Goal: Task Accomplishment & Management: Manage account settings

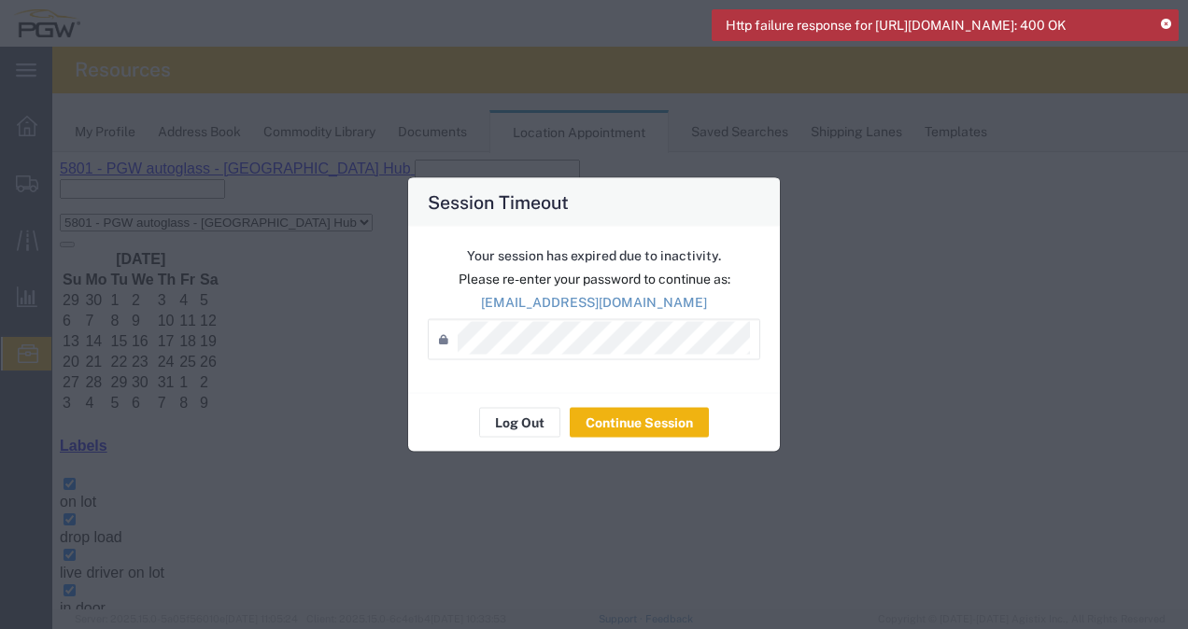
scroll to position [140, 0]
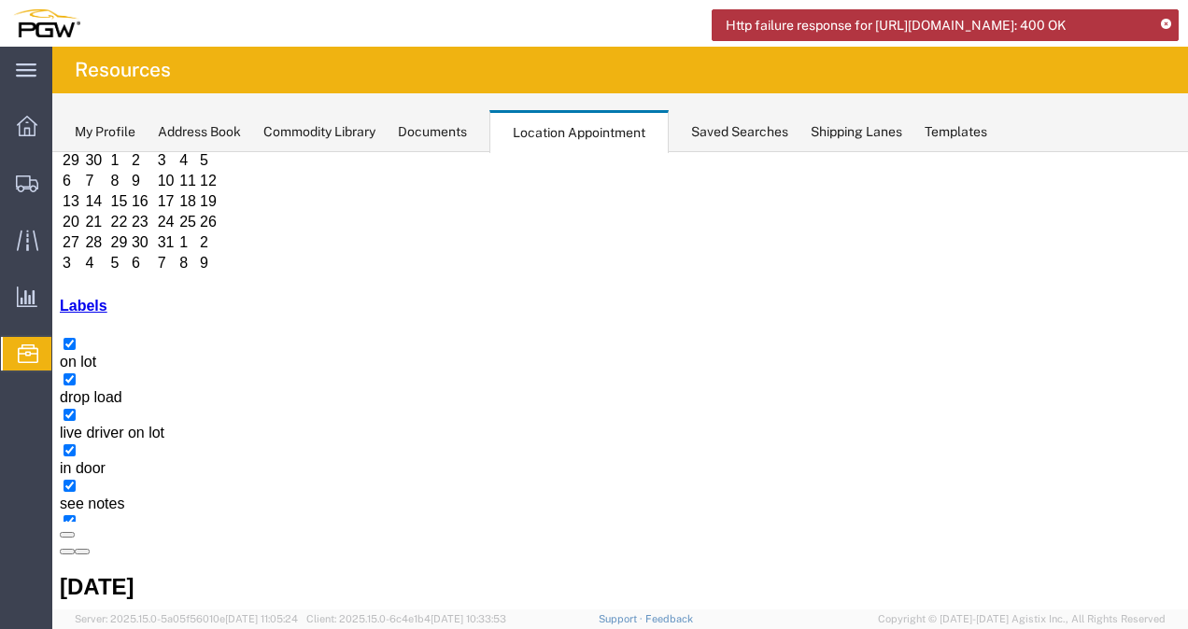
drag, startPoint x: 777, startPoint y: 428, endPoint x: 897, endPoint y: 473, distance: 127.7
drag, startPoint x: 941, startPoint y: 586, endPoint x: 889, endPoint y: 433, distance: 161.0
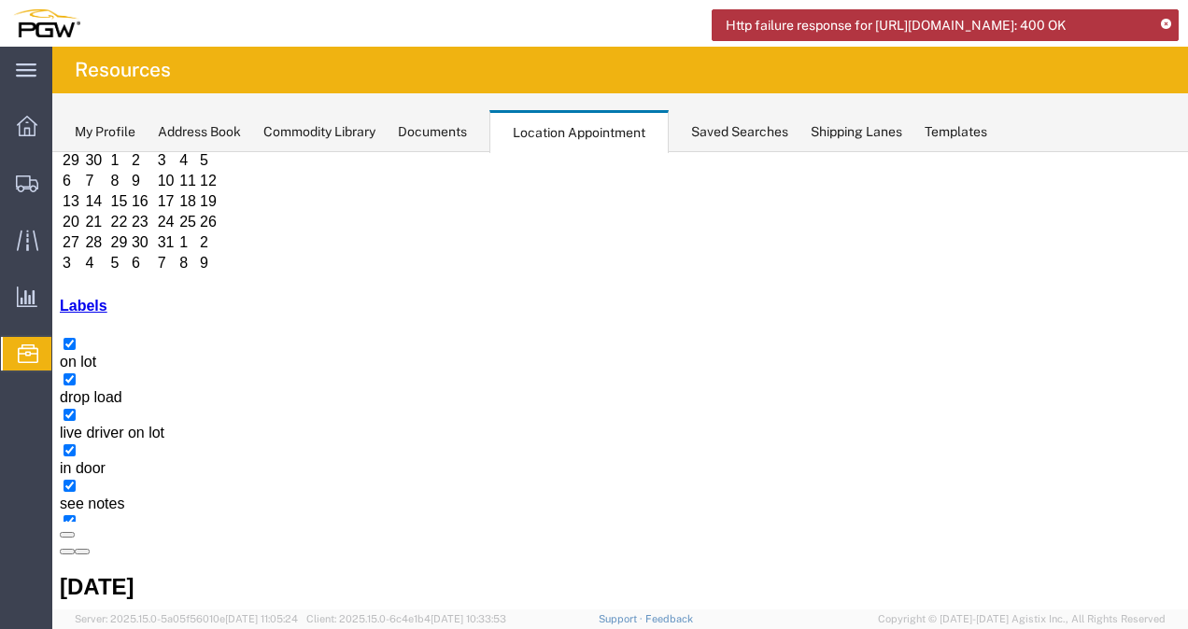
select select "1"
select select
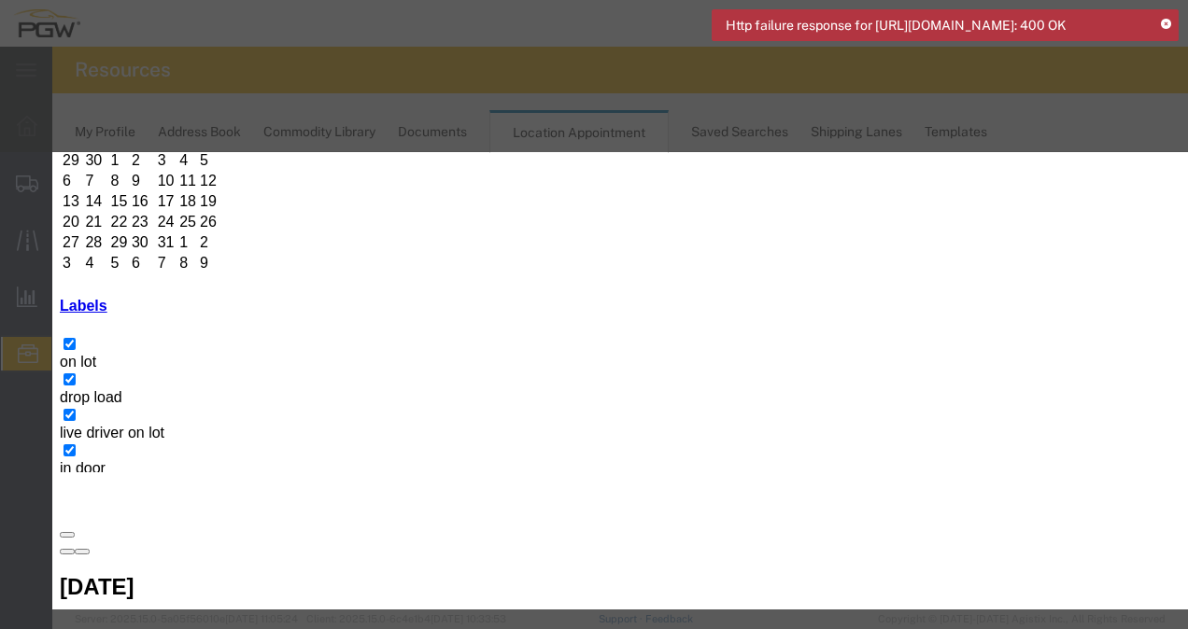
type input "11:00 AM"
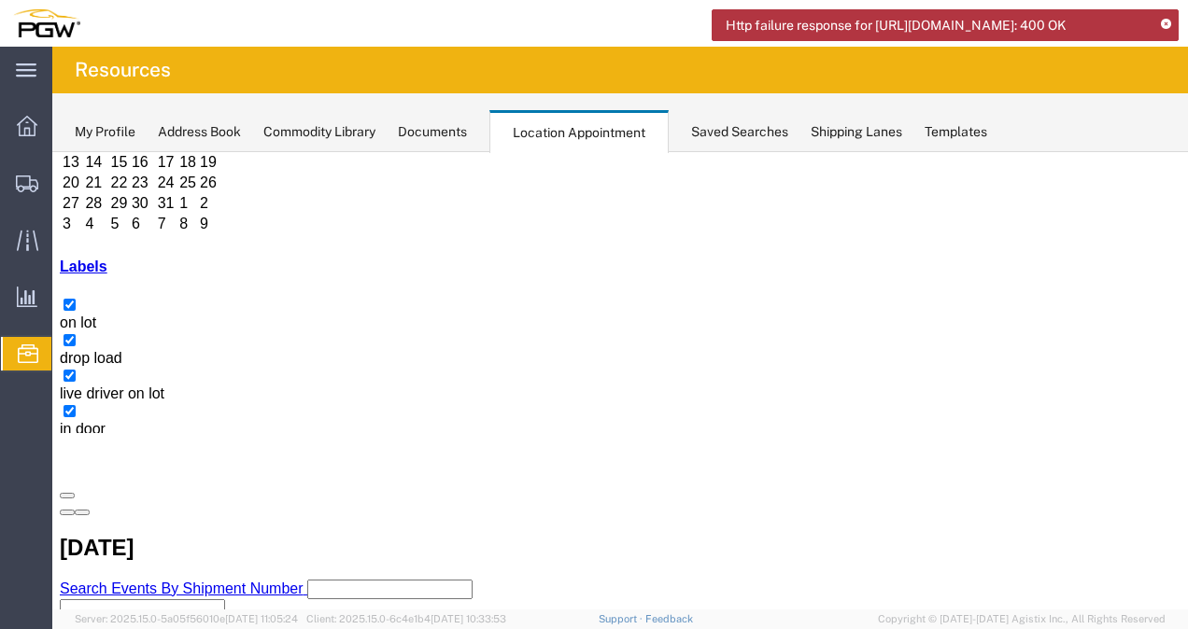
scroll to position [179, 0]
drag, startPoint x: 417, startPoint y: 412, endPoint x: 415, endPoint y: 516, distance: 104.6
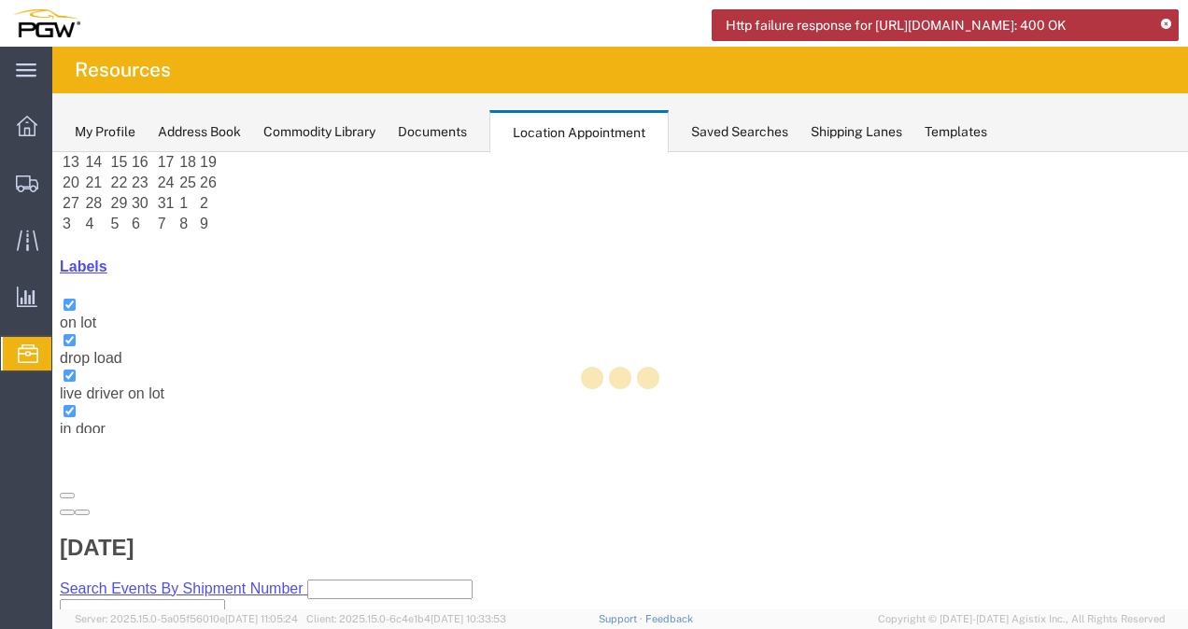
scroll to position [140, 0]
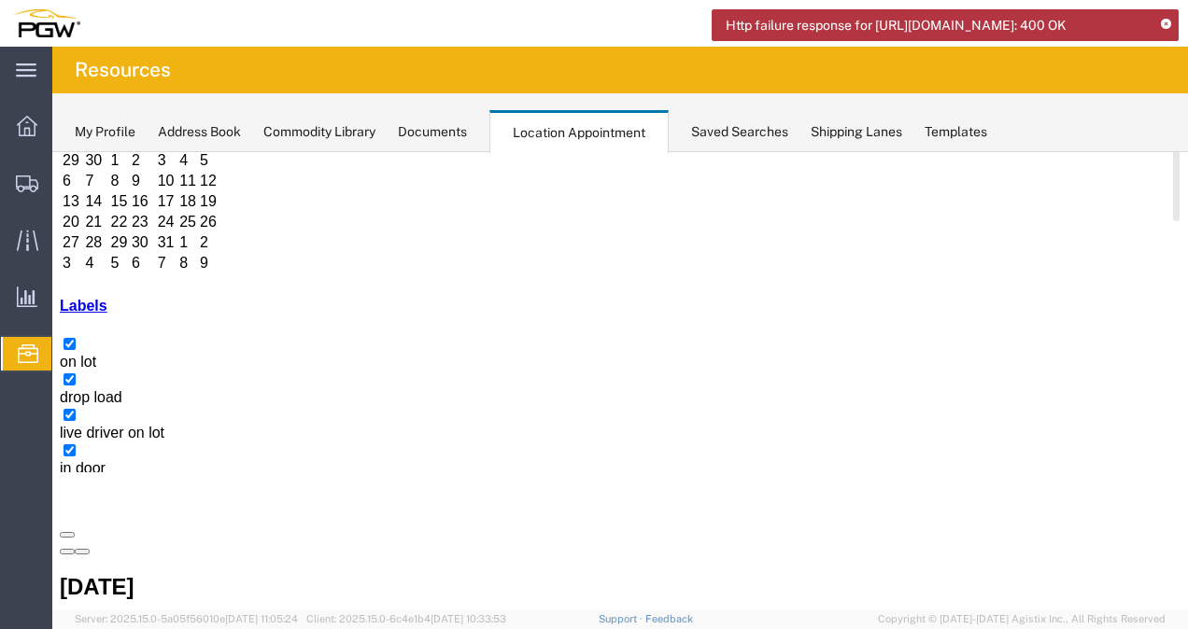
select select "1"
select select
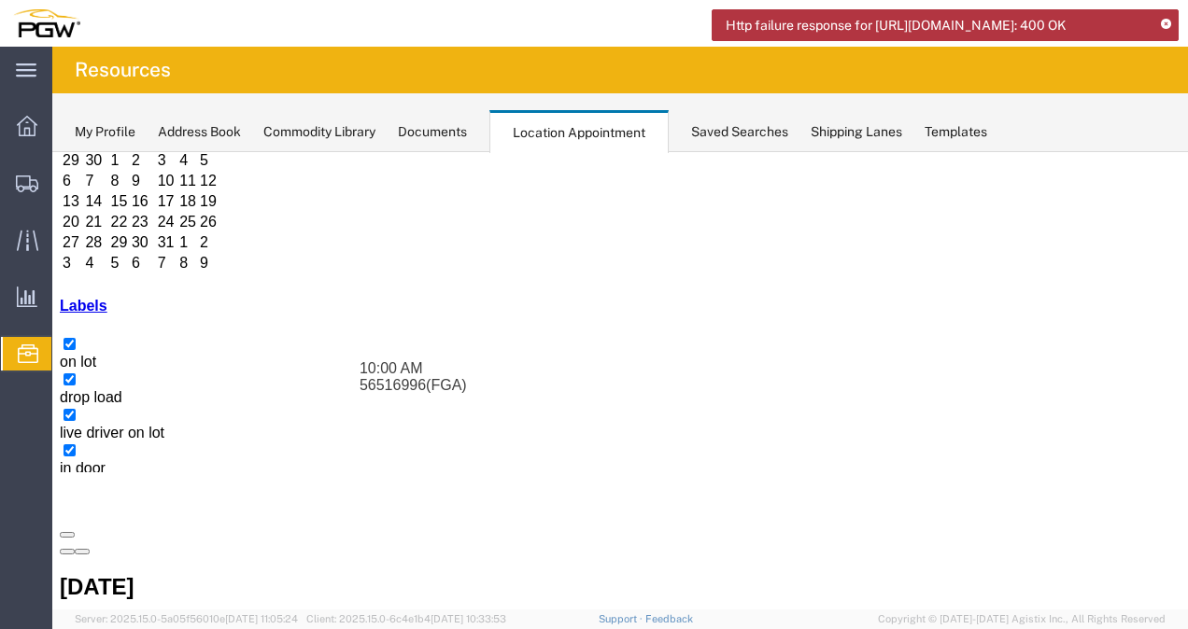
drag, startPoint x: 754, startPoint y: 428, endPoint x: 654, endPoint y: 454, distance: 103.3
select select "1"
select select
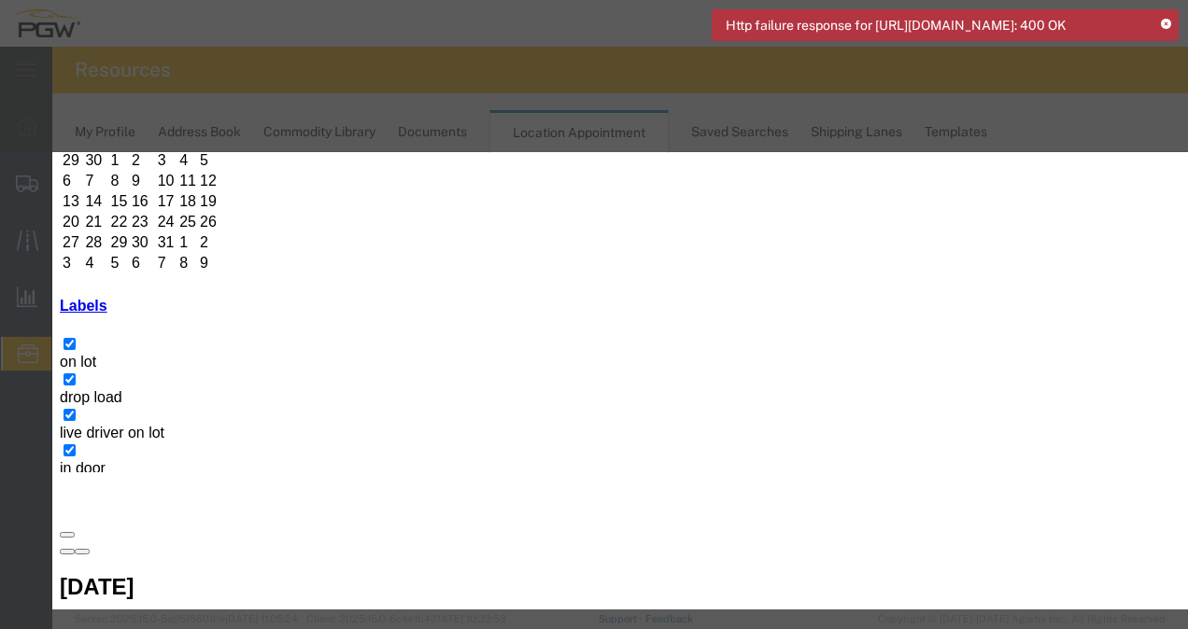
paste input "FDCU0299627"
type input "FDCU0299627"
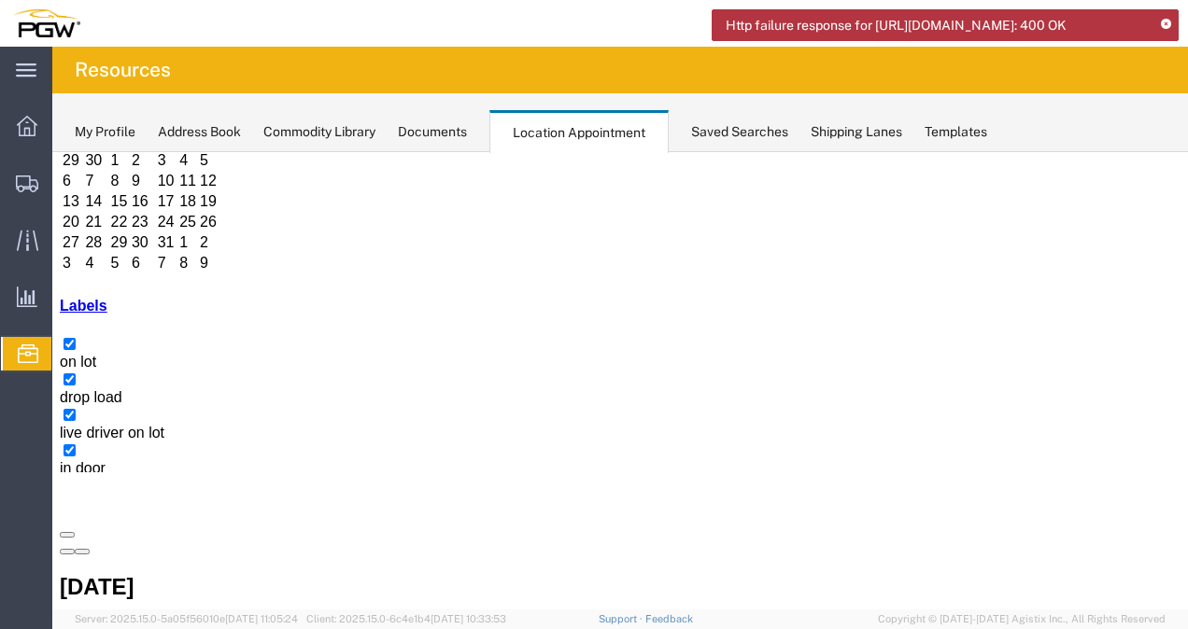
select select "1"
select select
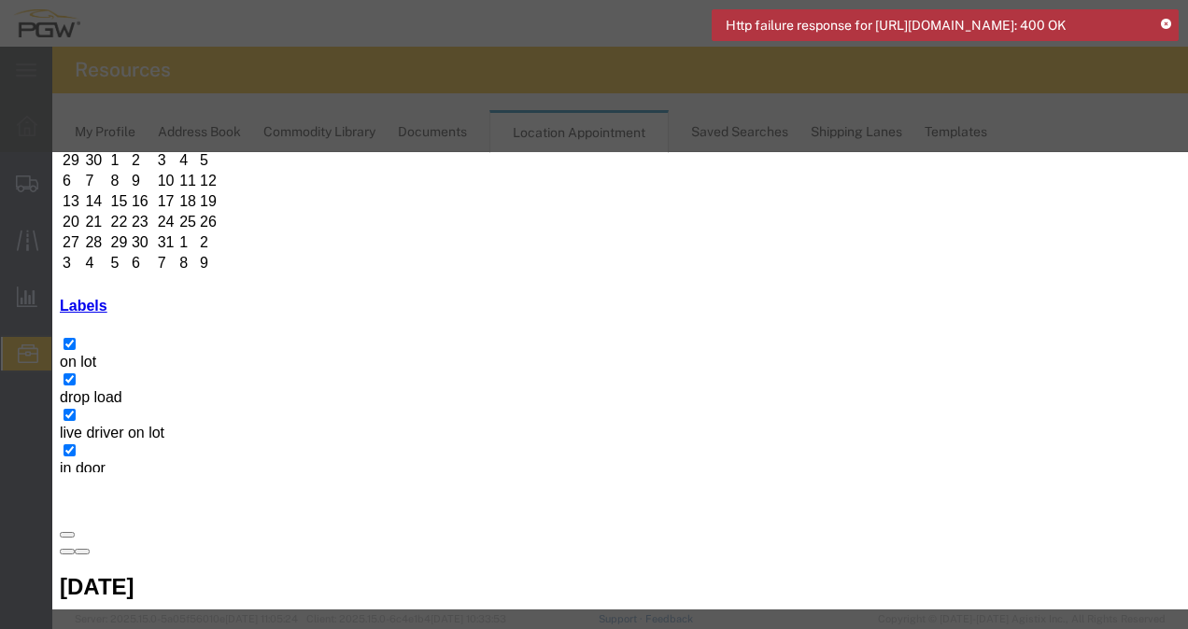
type input "8:00 am"
drag, startPoint x: 783, startPoint y: 493, endPoint x: 796, endPoint y: 501, distance: 15.5
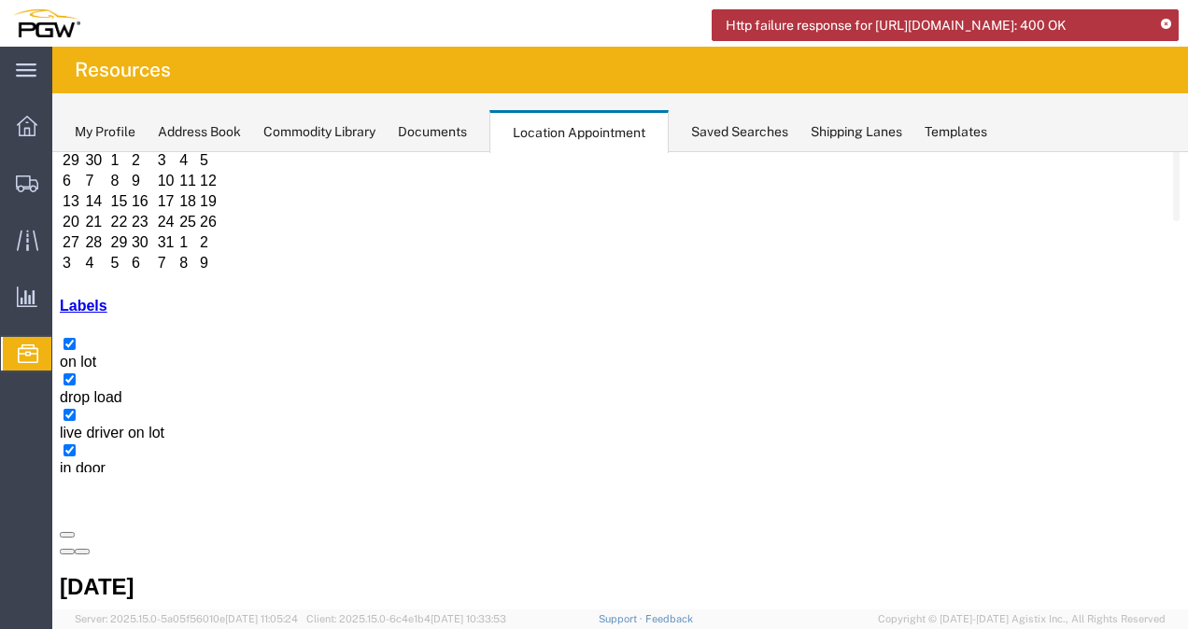
select select "1"
select select
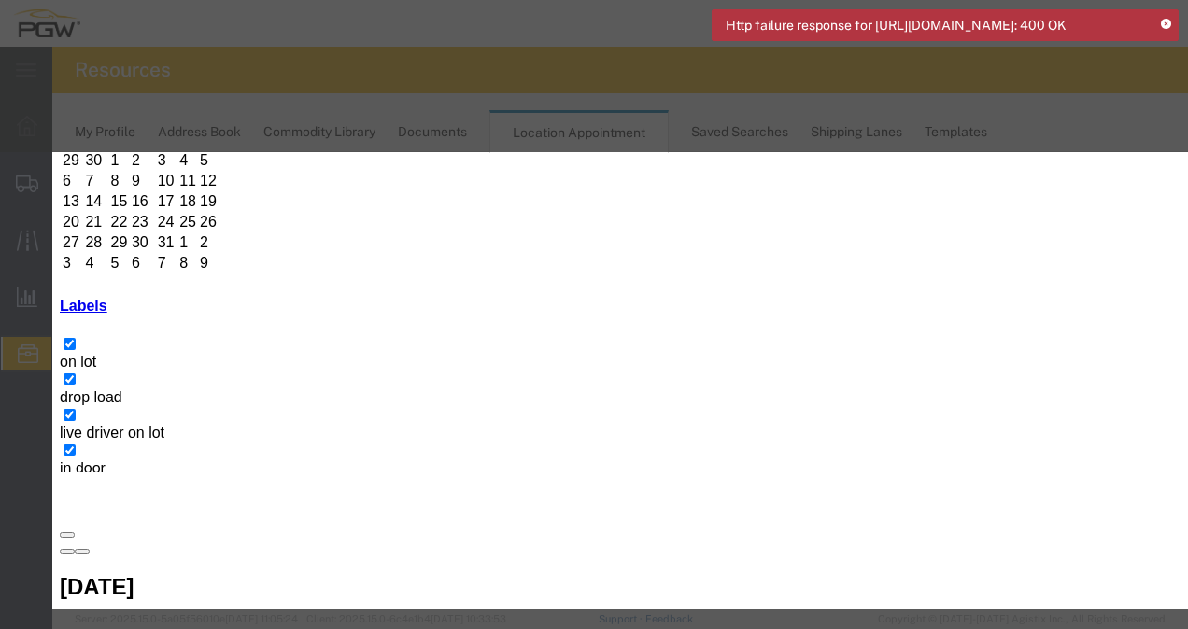
paste input "TLLU5405158"
type input "TLLU5405158"
drag, startPoint x: 659, startPoint y: 333, endPoint x: 714, endPoint y: 406, distance: 91.3
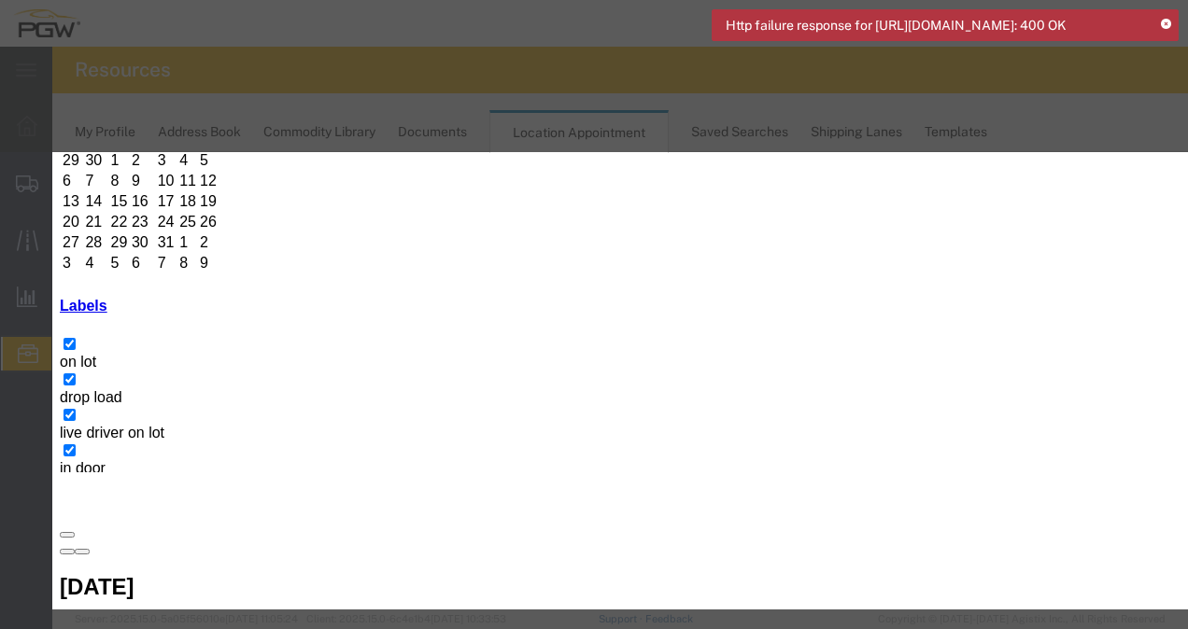
type input "1:00 PM"
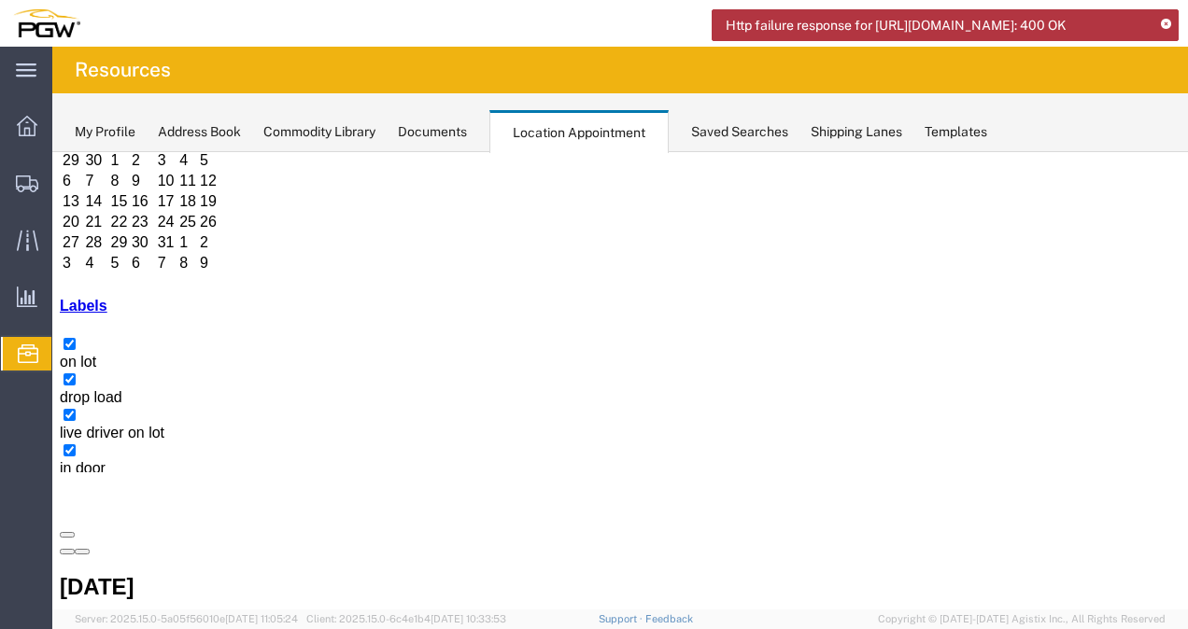
select select "1"
select select
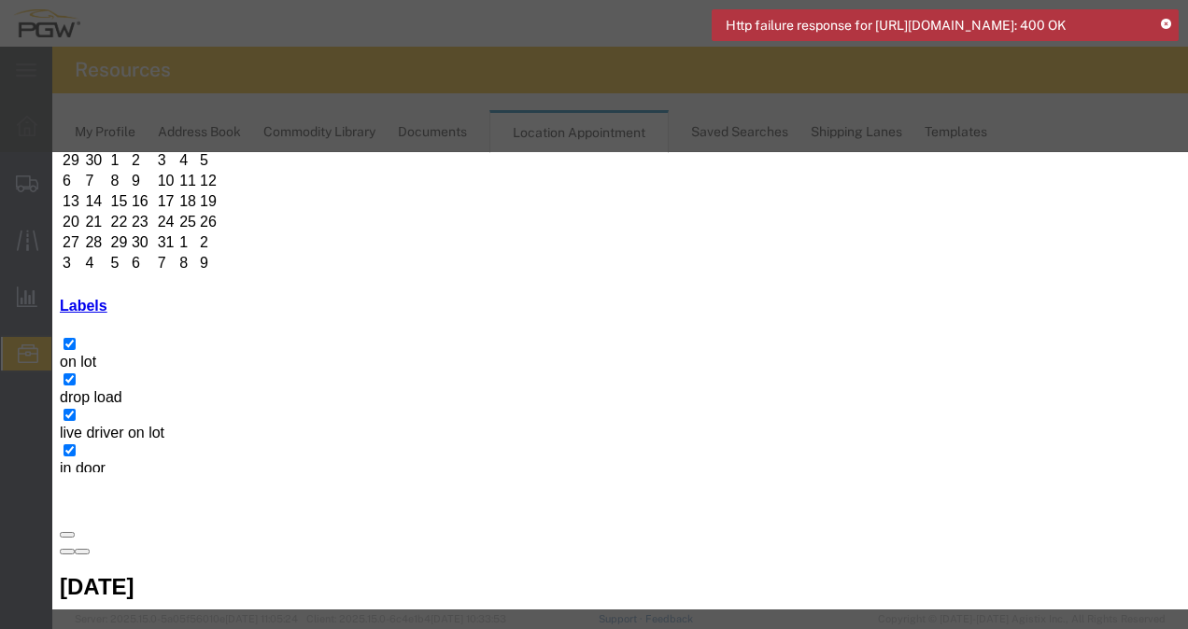
paste input "TRLU7383146"
type input "TRLU7383146"
type input "2:00 PM"
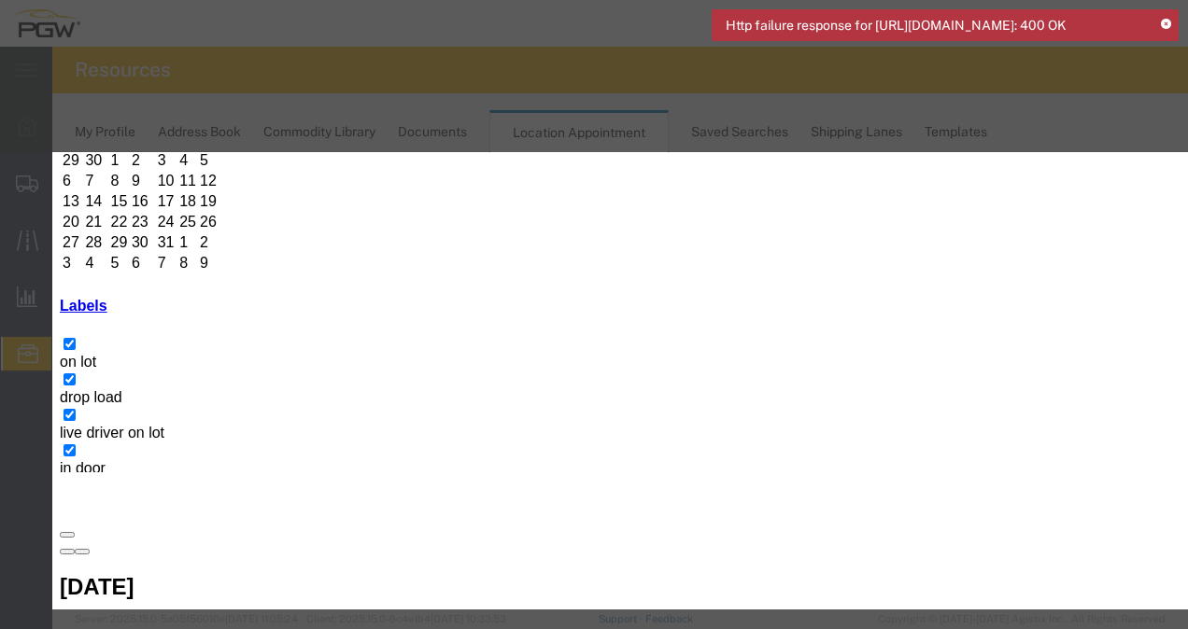
paste input "HLBU1946091"
type input "HLBU1946091"
type input "2:00 PM"
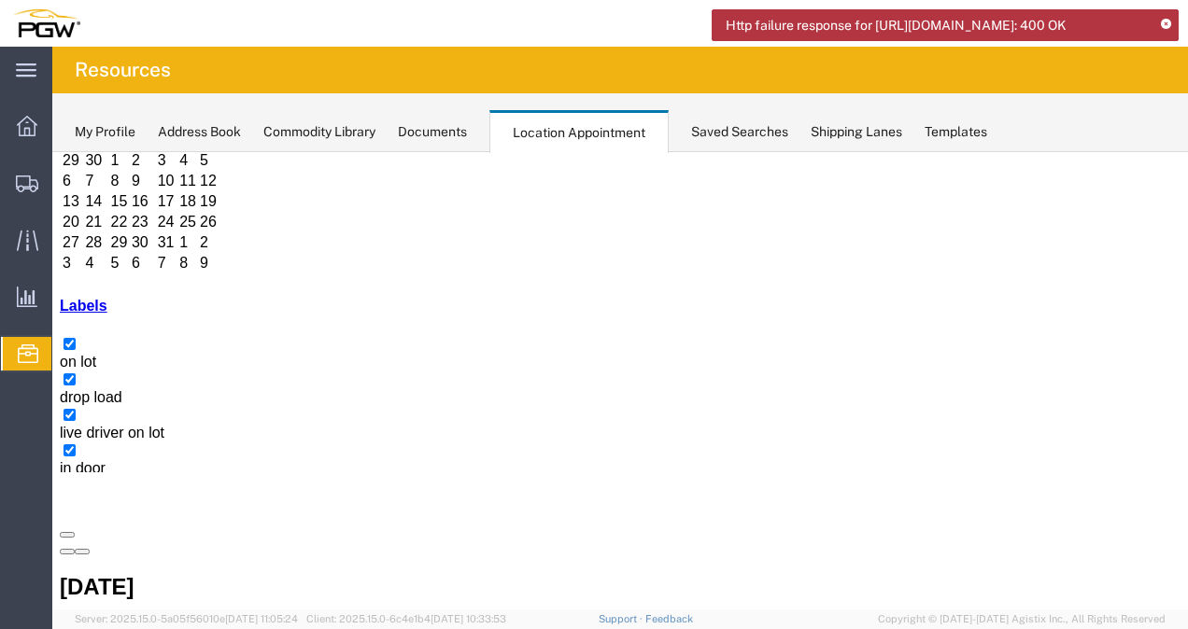
drag, startPoint x: 852, startPoint y: 466, endPoint x: 801, endPoint y: 469, distance: 50.5
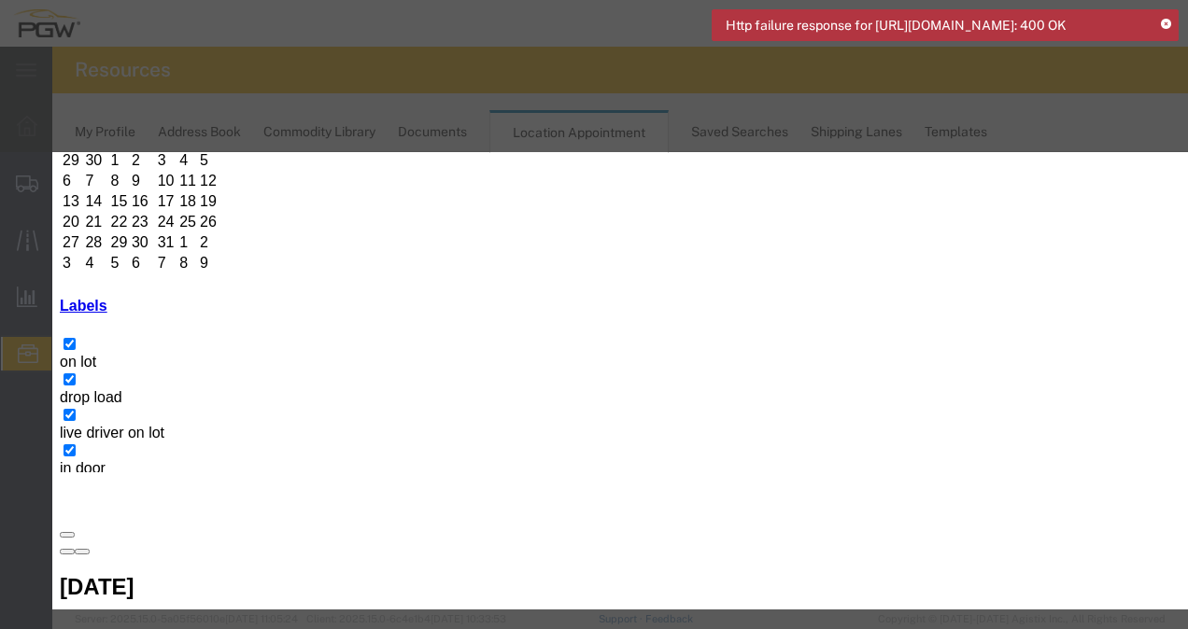
type input "1:00 PM"
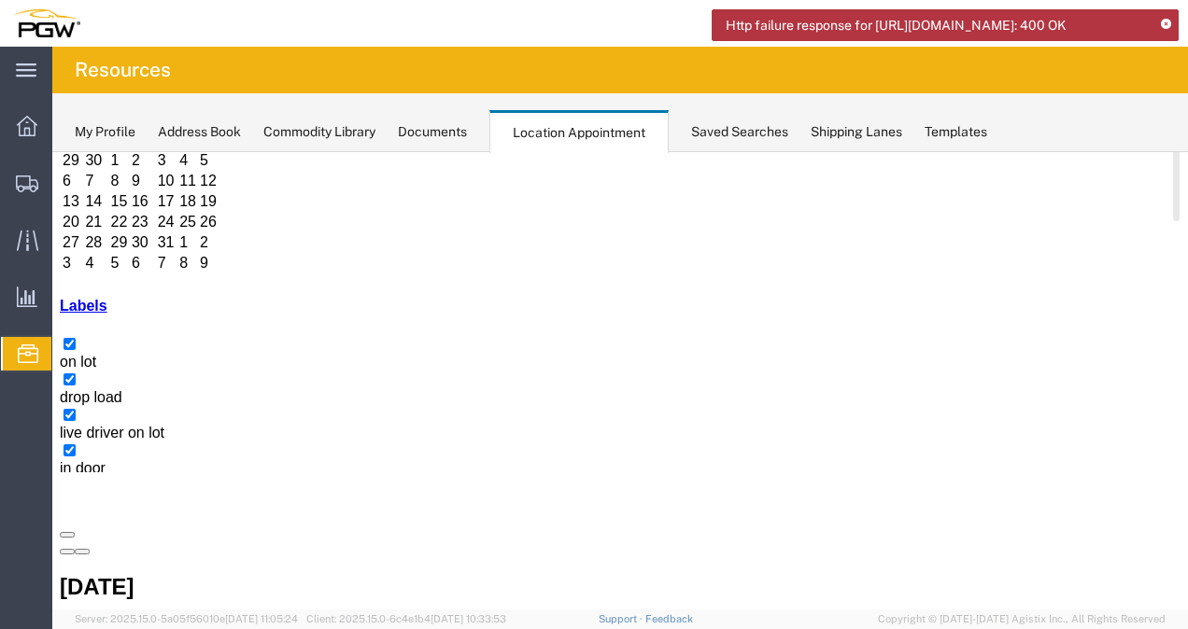
drag, startPoint x: 736, startPoint y: 484, endPoint x: 734, endPoint y: 471, distance: 13.2
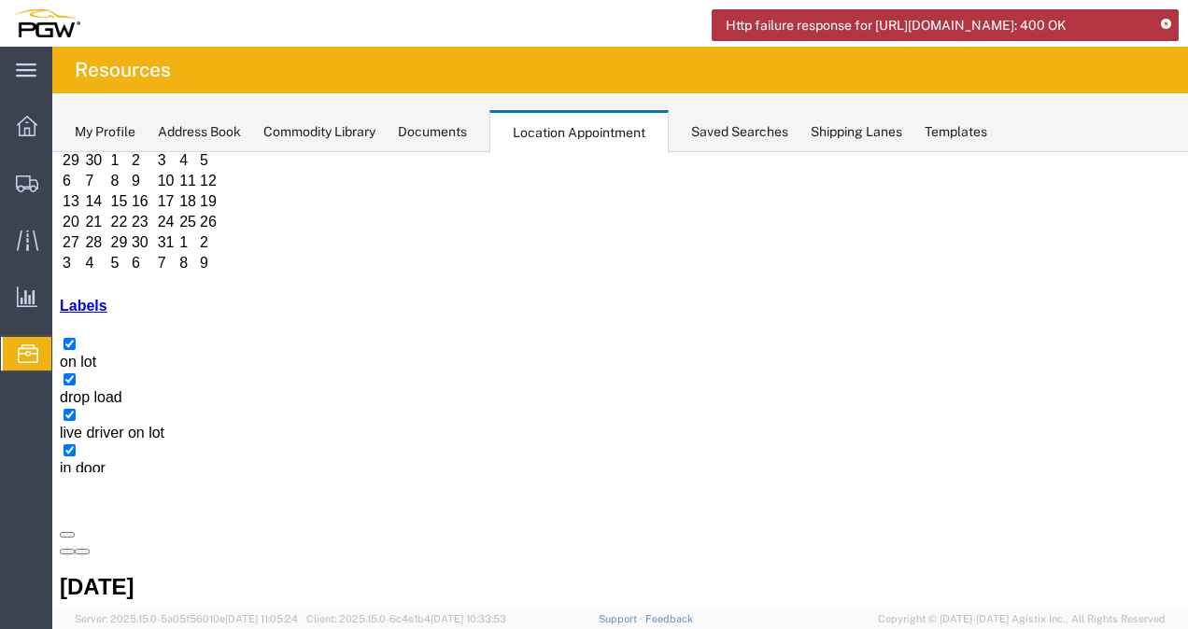
drag, startPoint x: 83, startPoint y: 464, endPoint x: 586, endPoint y: 318, distance: 524.3
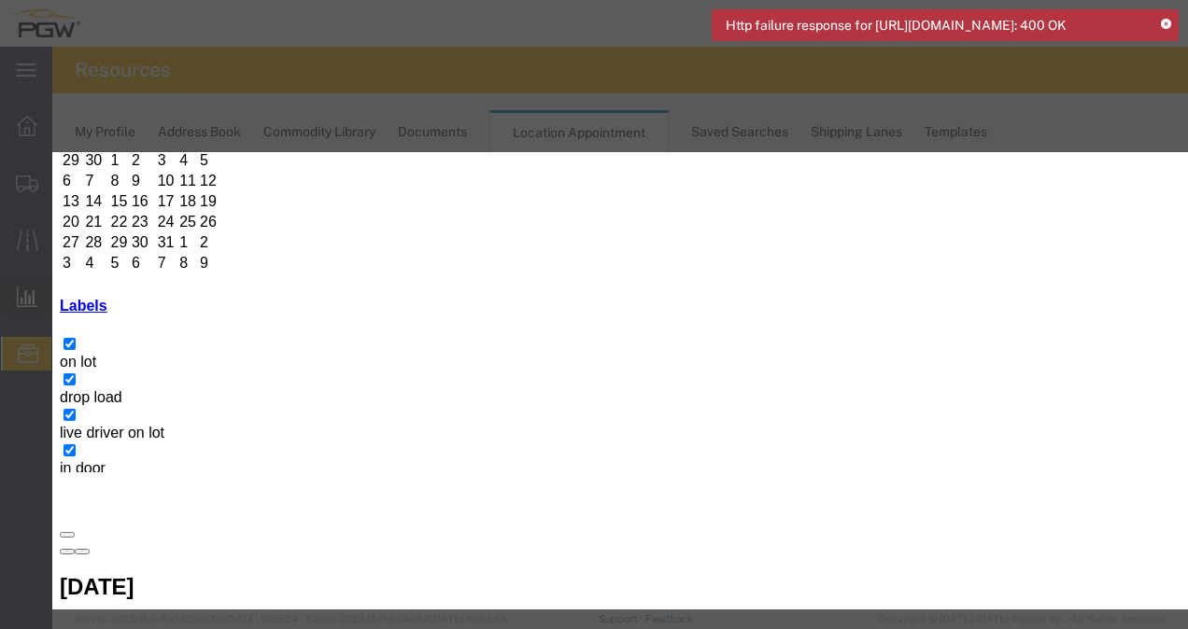
scroll to position [47, 0]
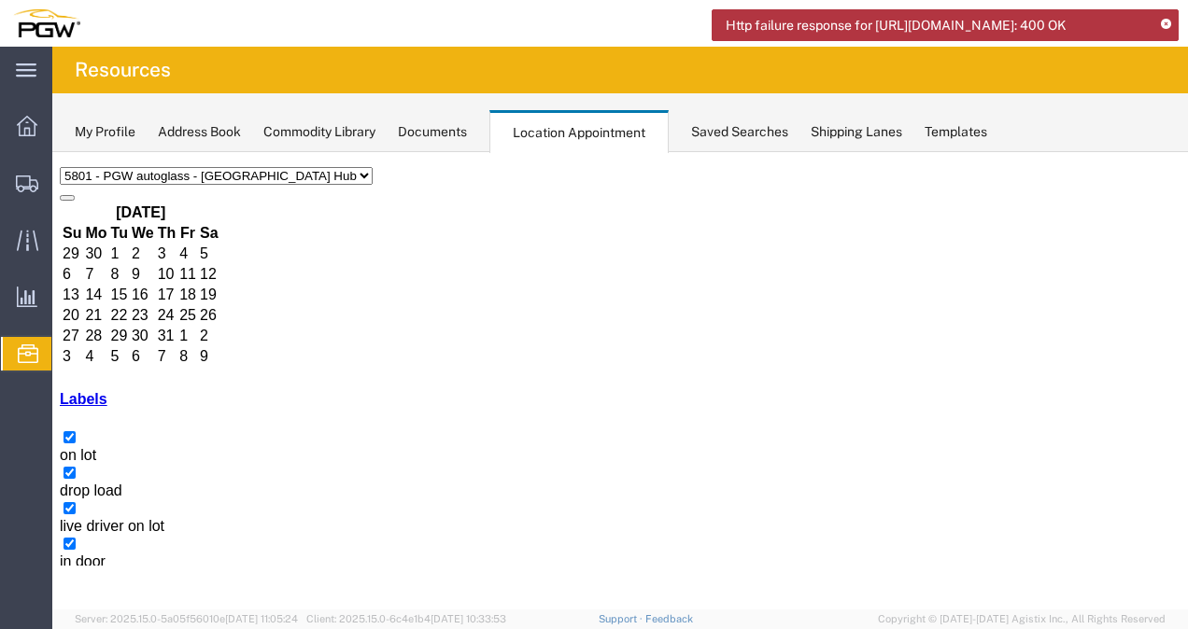
scroll to position [179, 0]
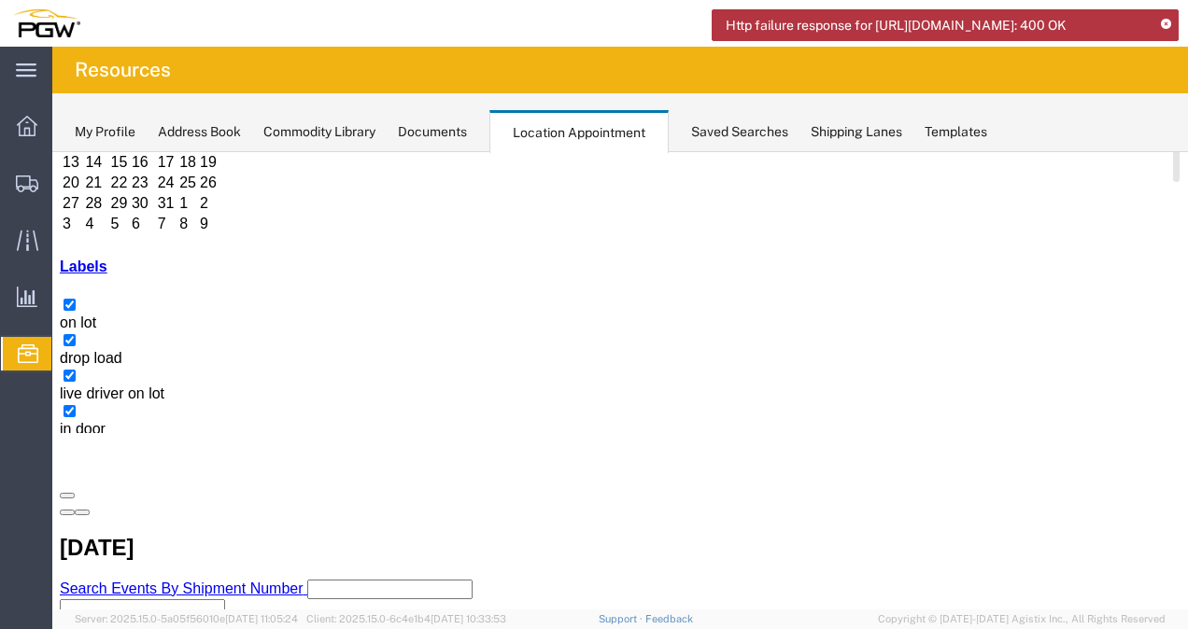
copy h3 "HLBU1946091"
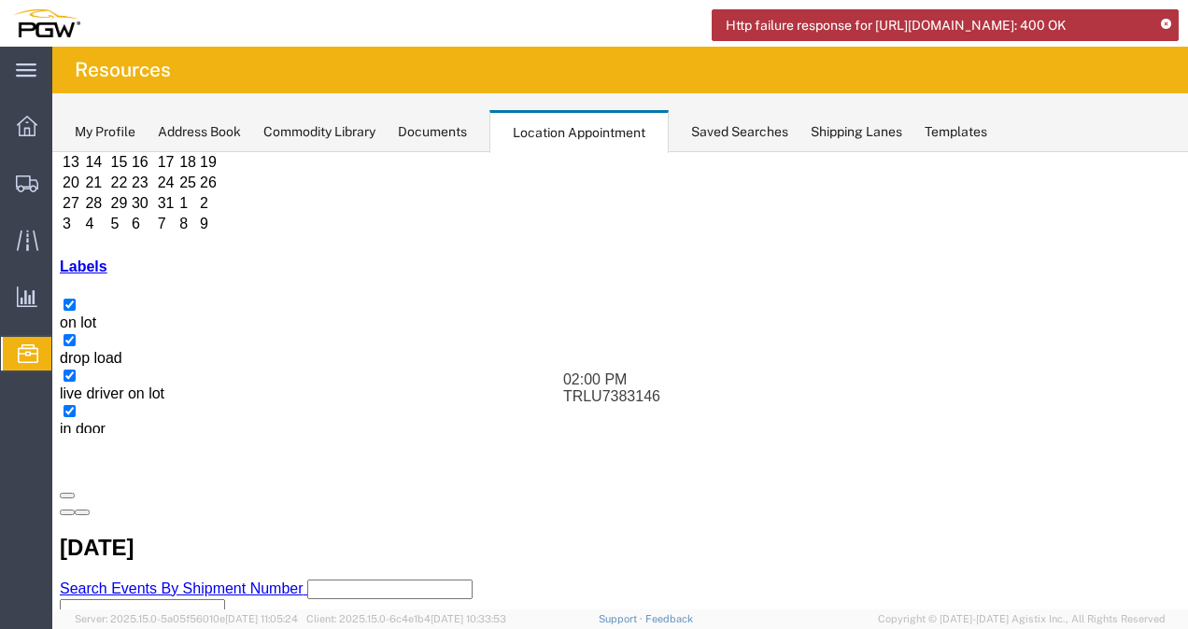
drag, startPoint x: 784, startPoint y: 454, endPoint x: 891, endPoint y: 471, distance: 107.8
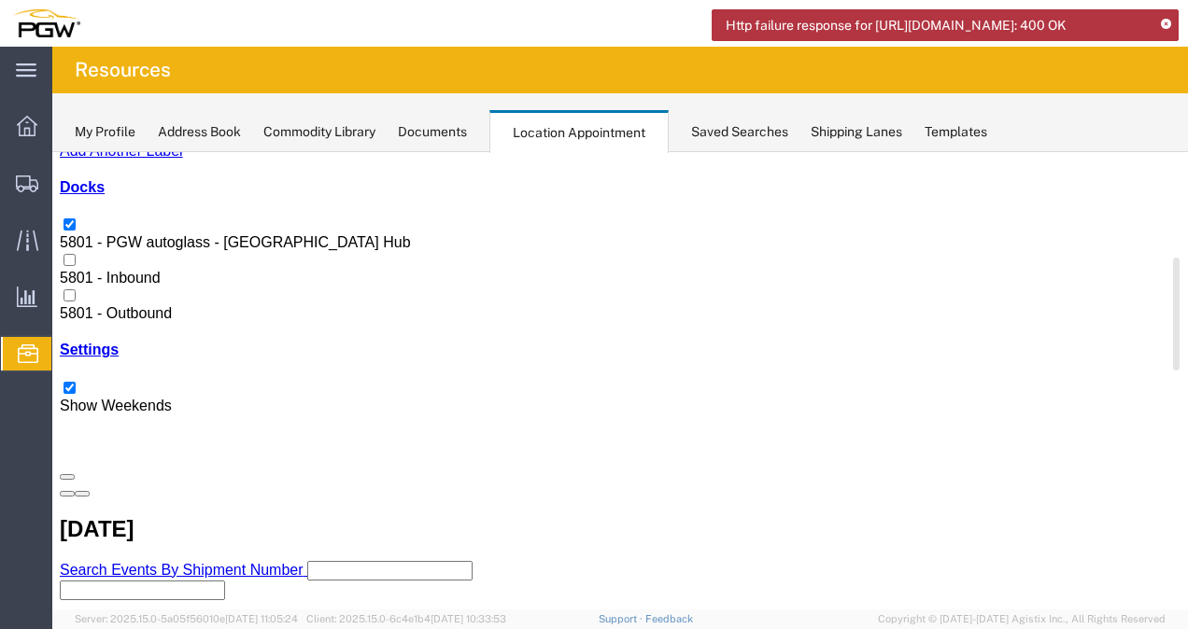
scroll to position [200, 0]
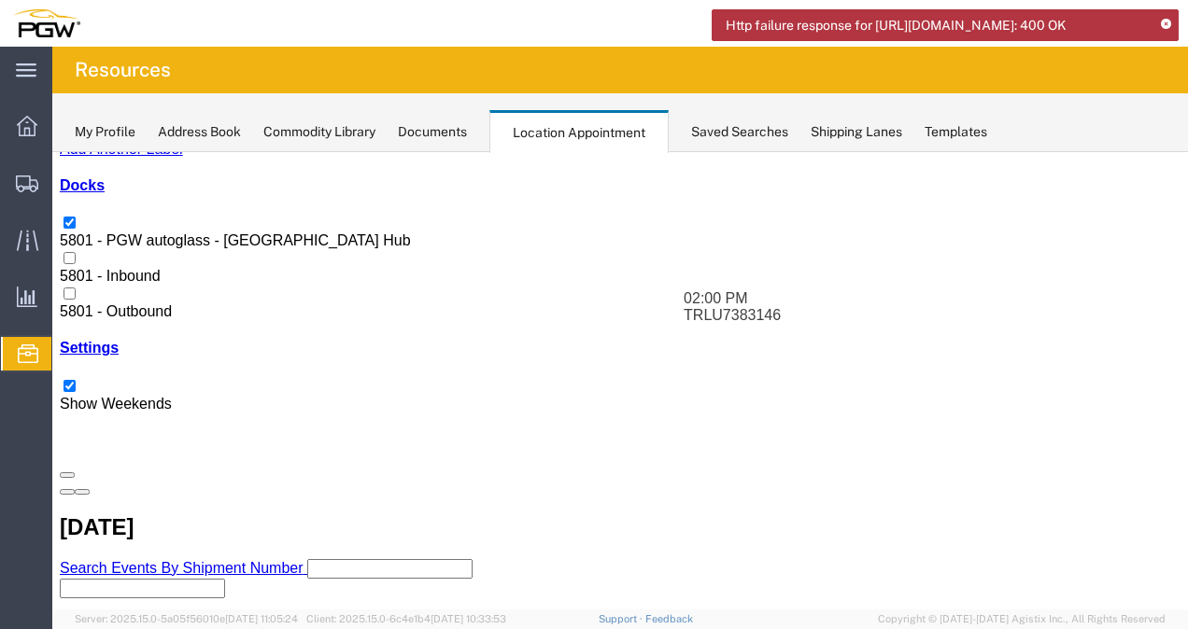
drag, startPoint x: 911, startPoint y: 455, endPoint x: 1024, endPoint y: 388, distance: 131.5
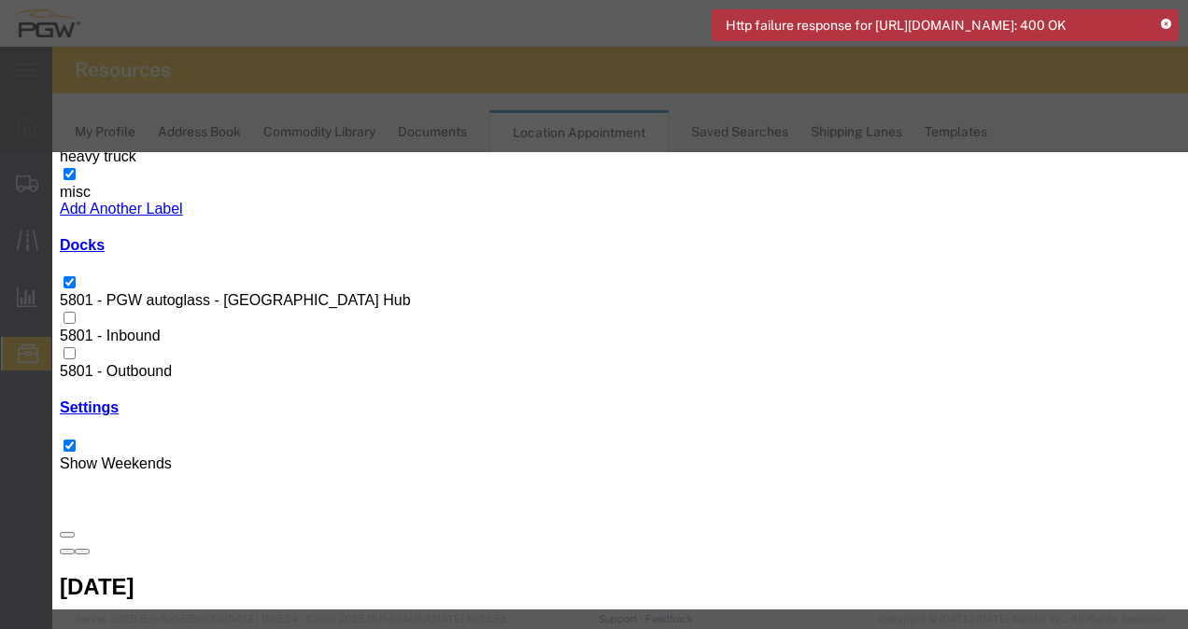
type input "S"
type input "ATI"
type input "2:00 PM"
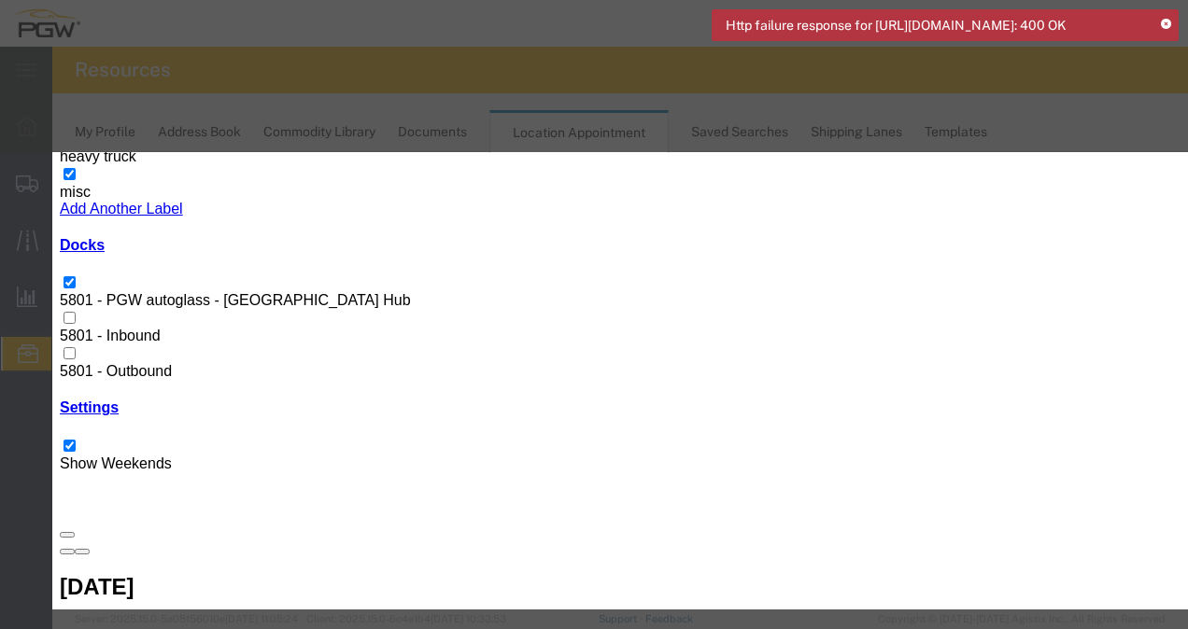
type input "8:00 am"
